Goal: Find specific page/section: Find specific page/section

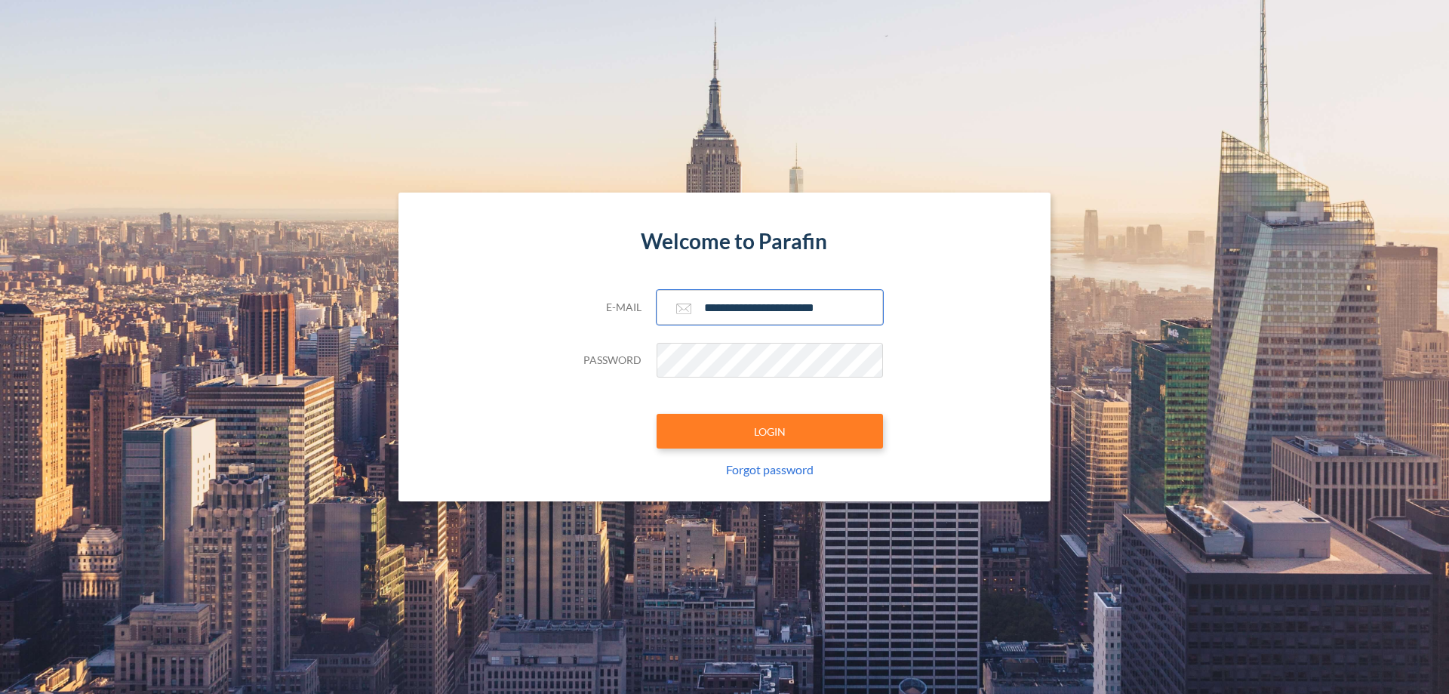
type input "**********"
click at [770, 431] on button "LOGIN" at bounding box center [770, 431] width 226 height 35
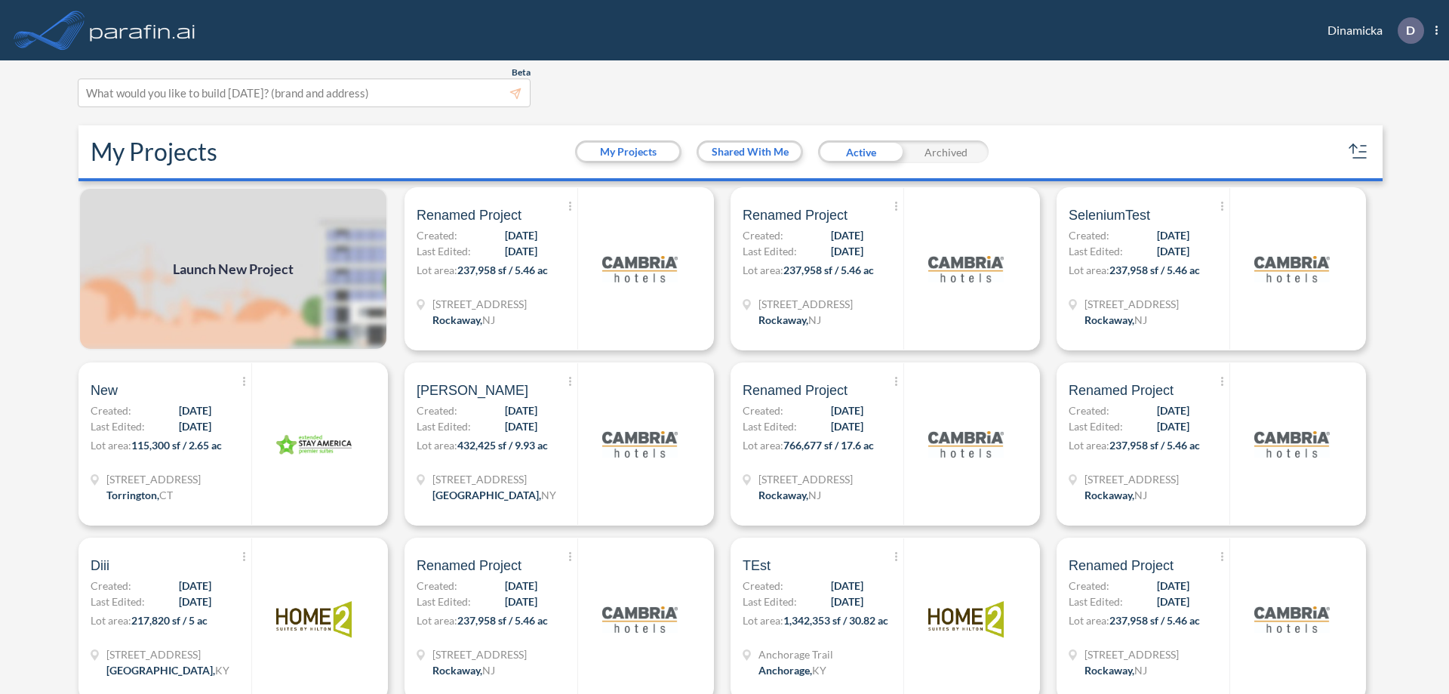
scroll to position [4, 0]
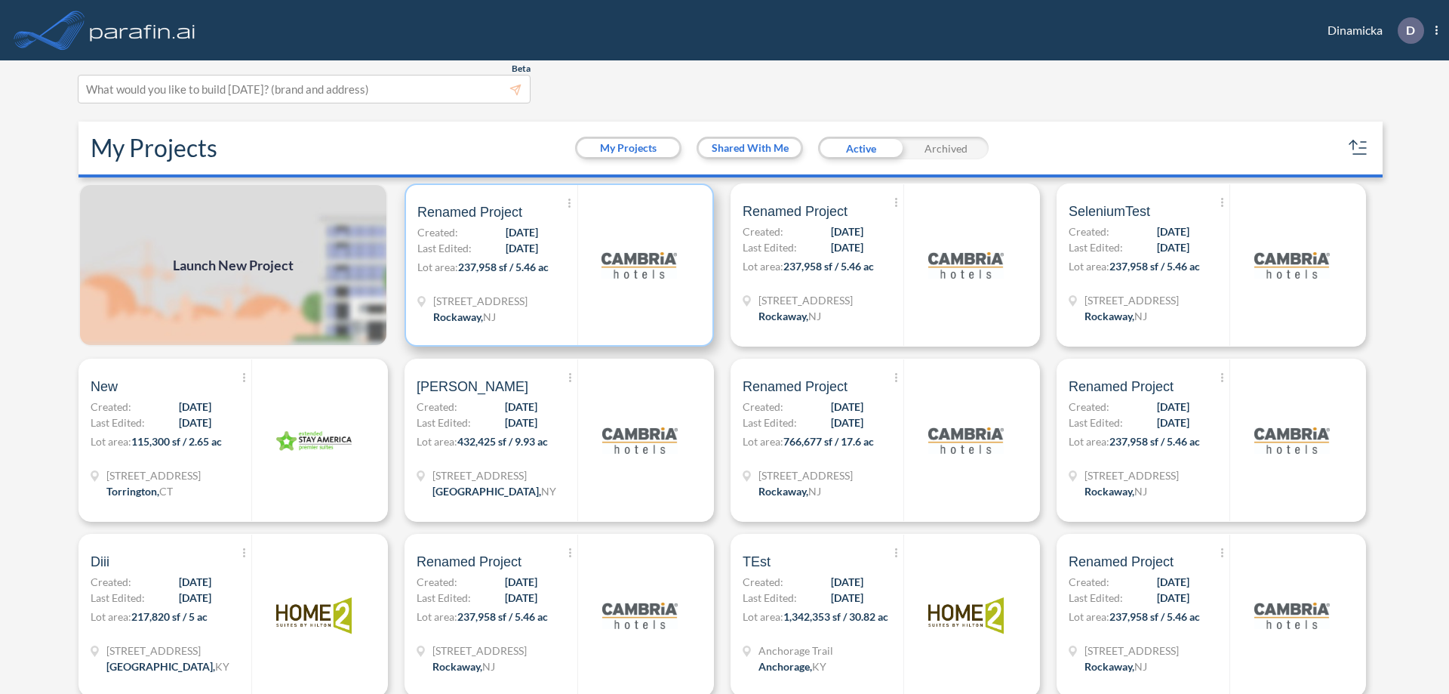
click at [556, 265] on p "Lot area: 237,958 sf / 5.46 ac" at bounding box center [497, 270] width 160 height 22
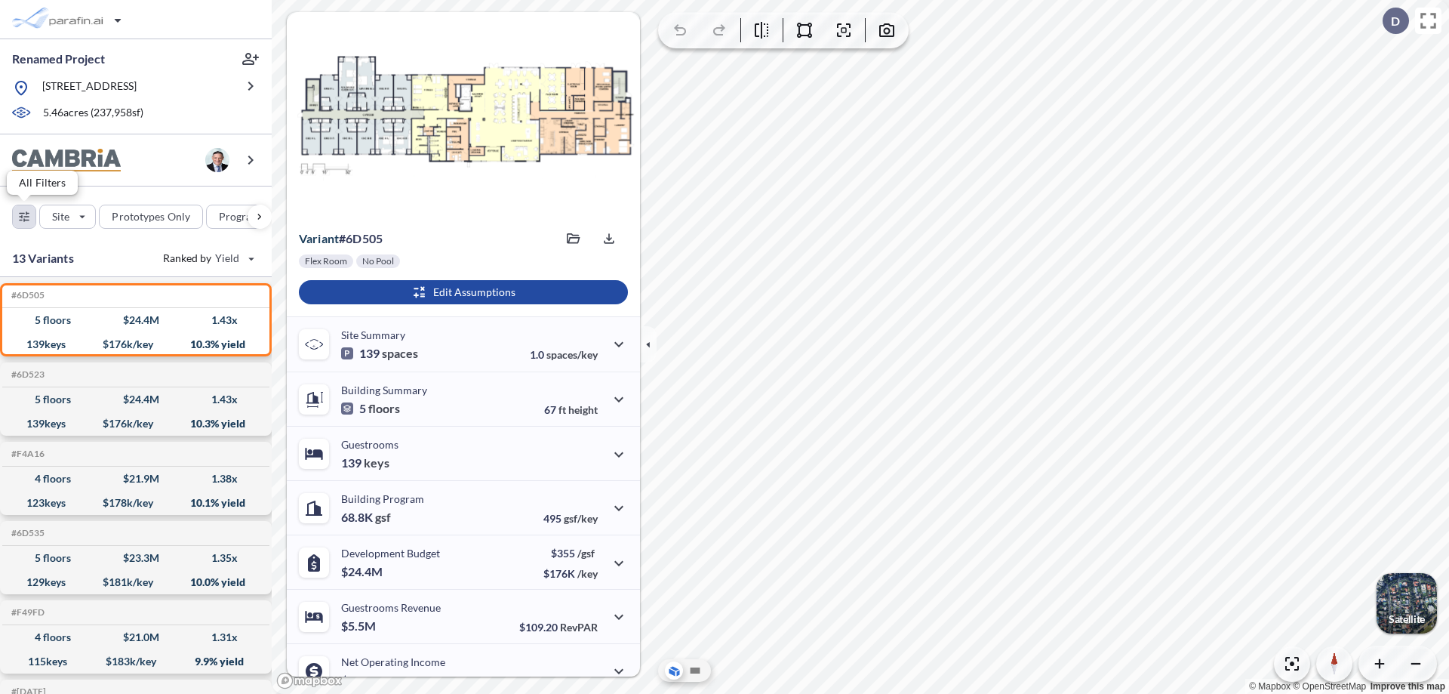
click at [24, 216] on div "button" at bounding box center [24, 216] width 23 height 23
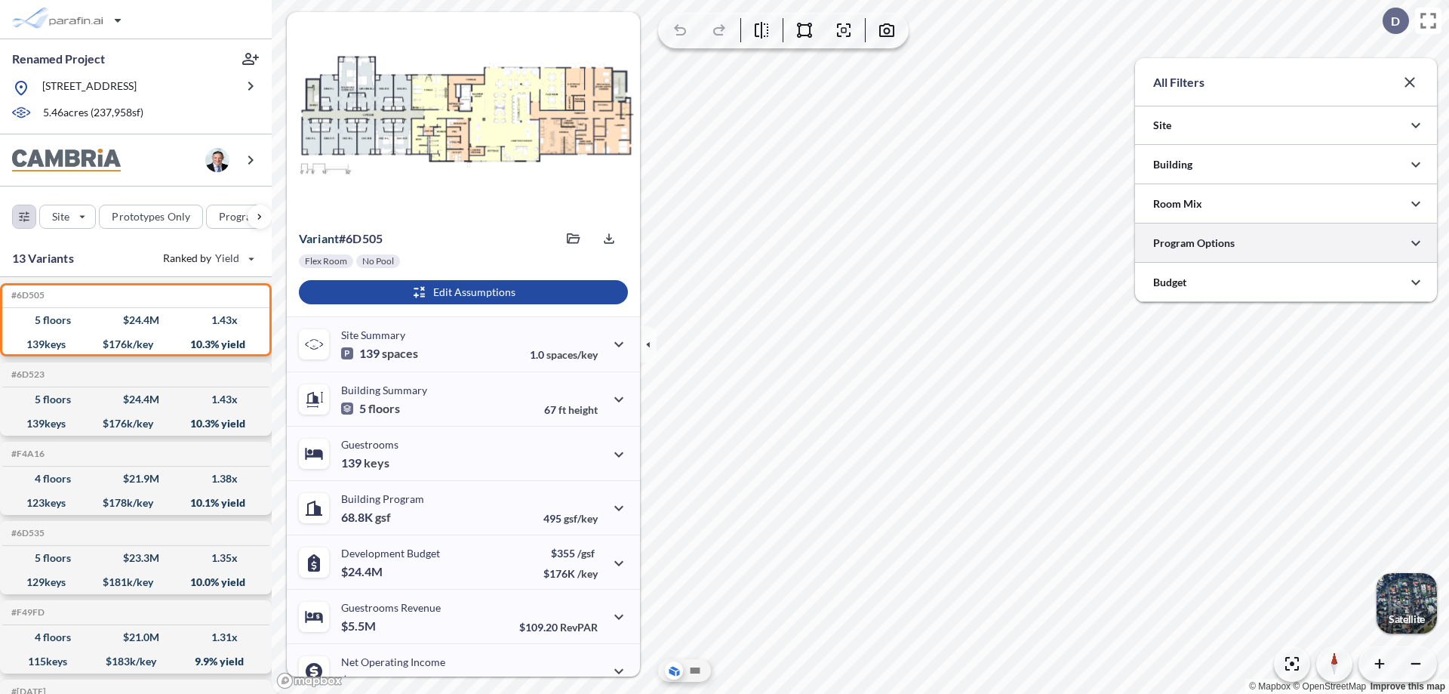
scroll to position [754670, 754368]
click at [1286, 243] on div at bounding box center [1286, 242] width 302 height 38
